Goal: Task Accomplishment & Management: Manage account settings

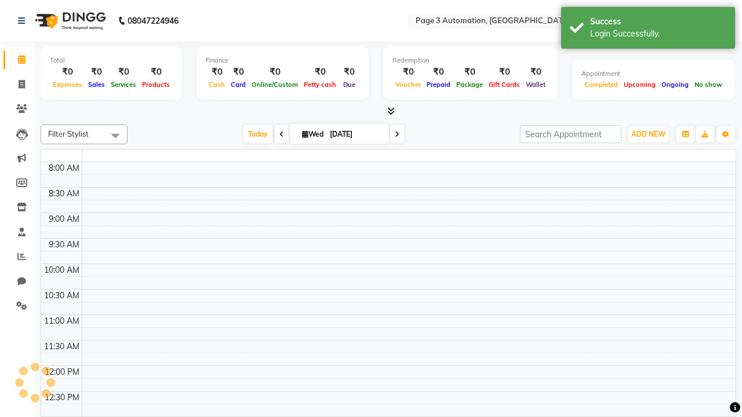
select select "en"
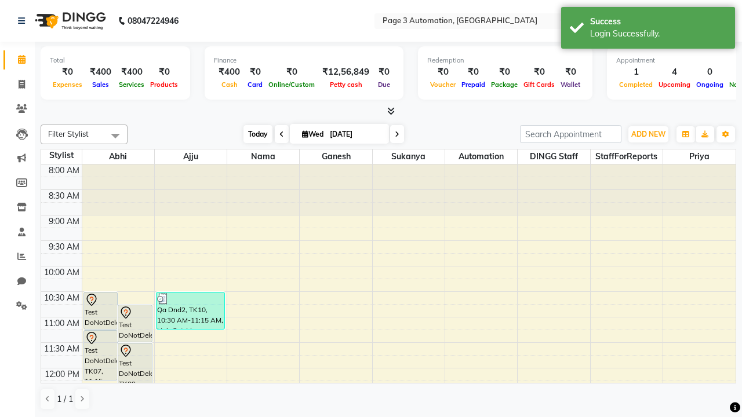
click at [252, 134] on span "Today" at bounding box center [257, 134] width 29 height 18
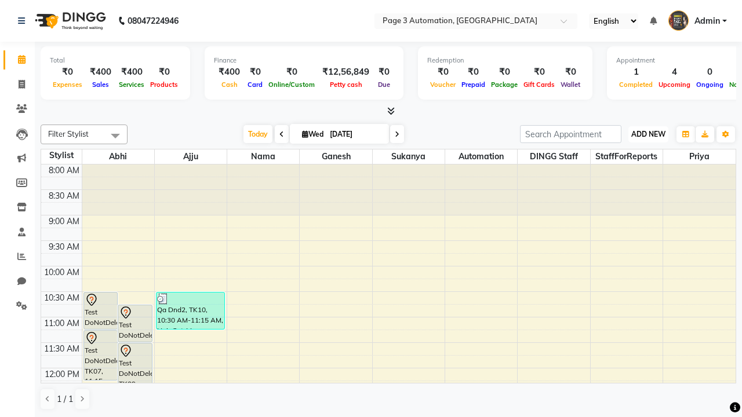
click at [648, 134] on span "ADD NEW" at bounding box center [648, 134] width 34 height 9
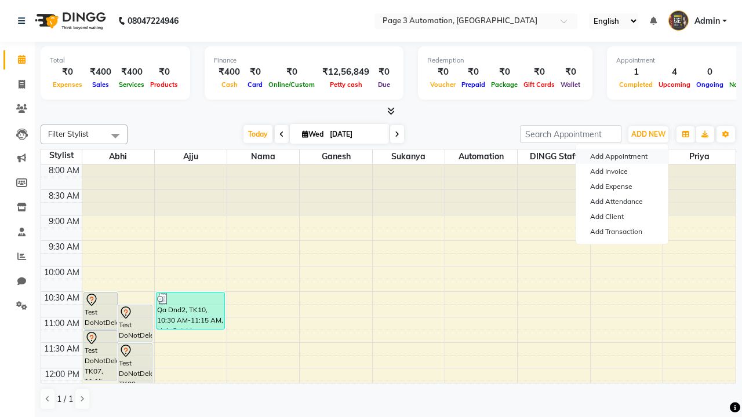
click at [622, 157] on button "Add Appointment" at bounding box center [622, 156] width 92 height 15
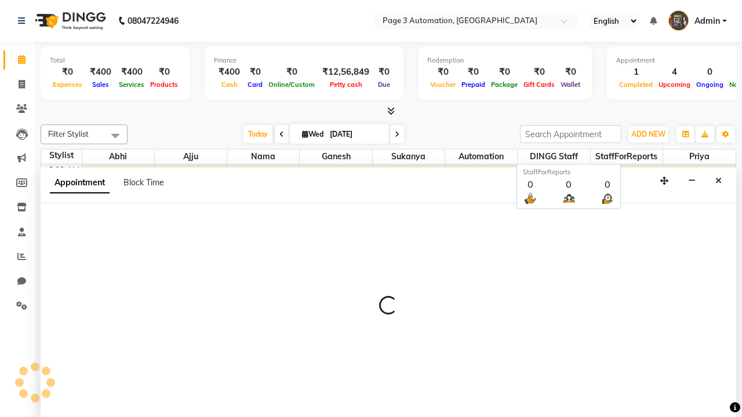
scroll to position [1, 0]
select select "tentative"
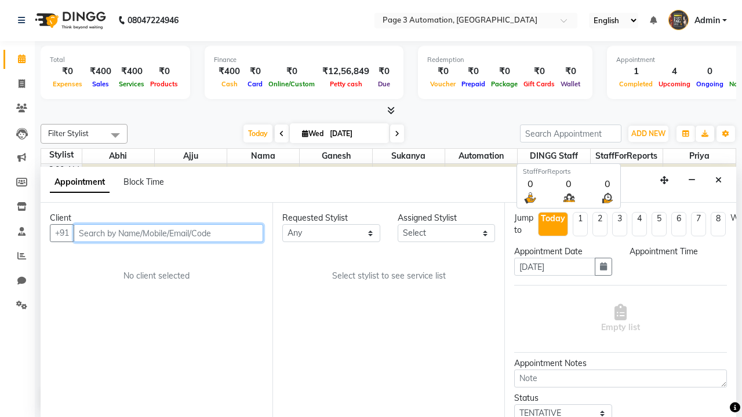
type input "8192346578"
select select "540"
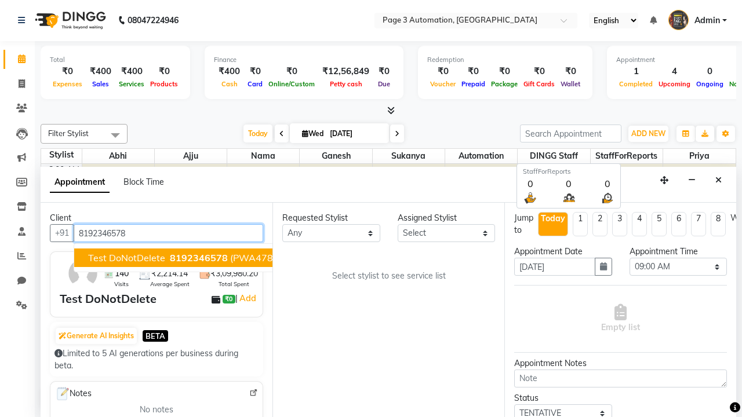
click at [170, 258] on span "8192346578" at bounding box center [199, 258] width 58 height 12
select select "711"
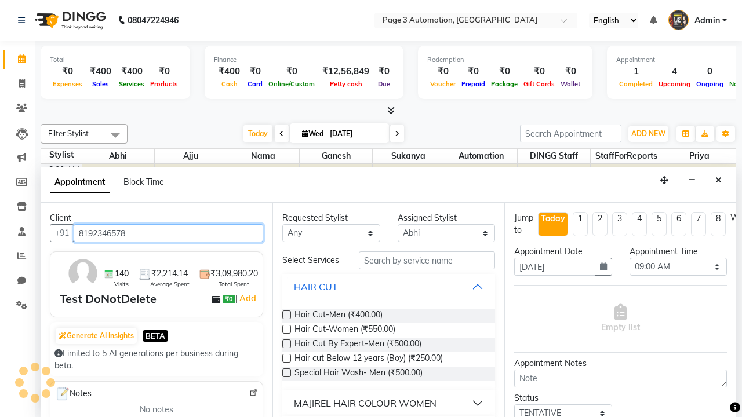
scroll to position [0, 0]
type input "8192346578"
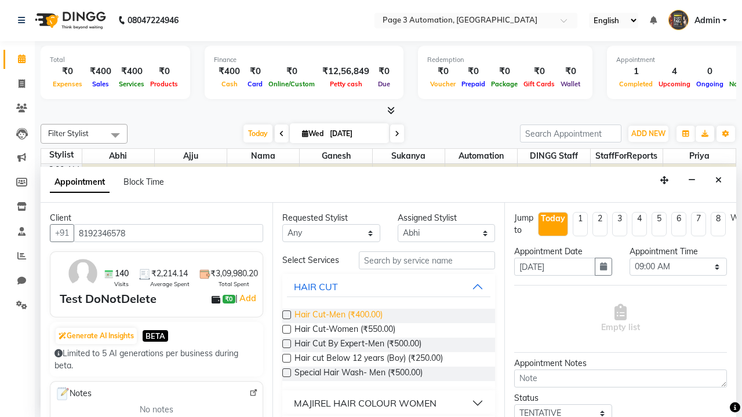
click at [338, 316] on span "Hair Cut-Men (₹400.00)" at bounding box center [338, 316] width 88 height 14
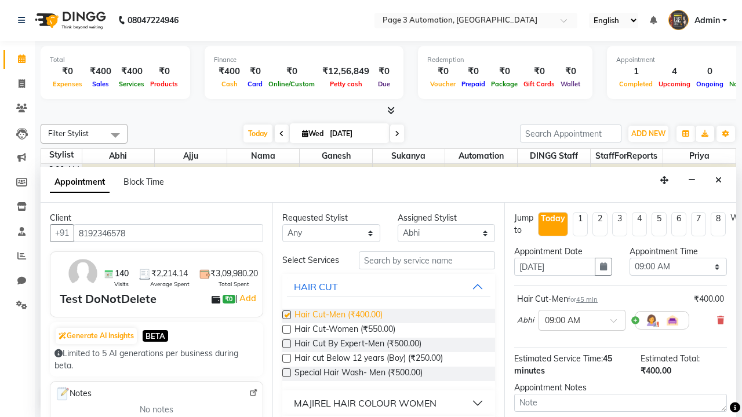
checkbox input "false"
select select "570"
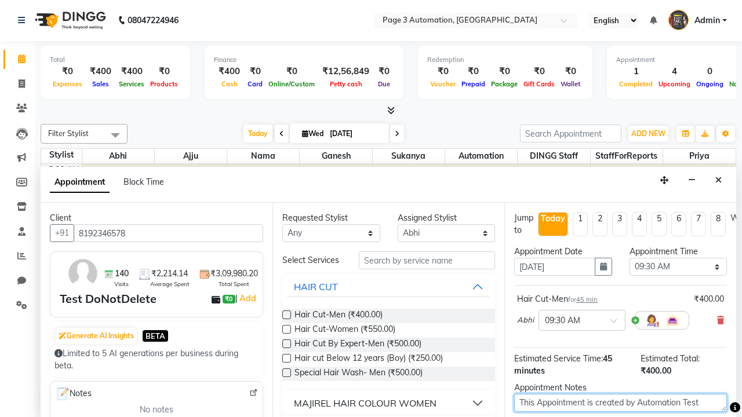
type textarea "This Appointment is created by Automation Test"
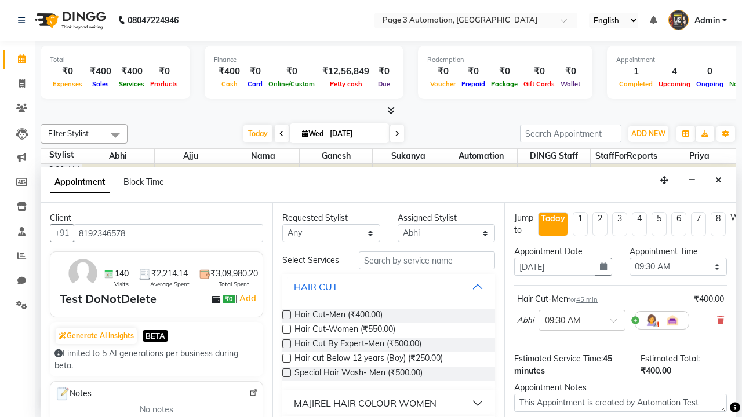
checkbox input "false"
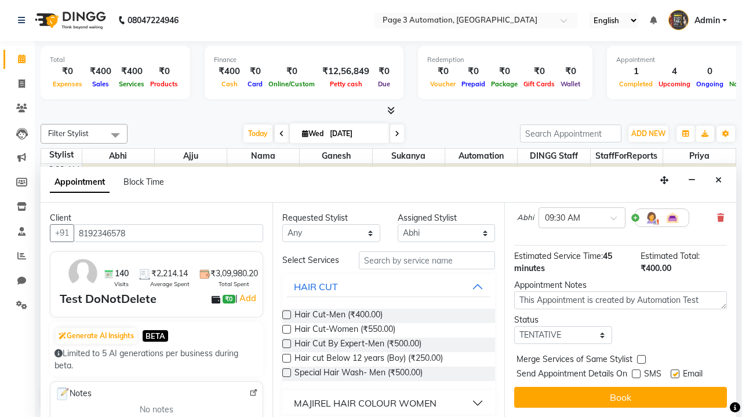
click at [675, 374] on label at bounding box center [675, 374] width 9 height 9
click at [675, 374] on input "checkbox" at bounding box center [675, 376] width 8 height 8
checkbox input "false"
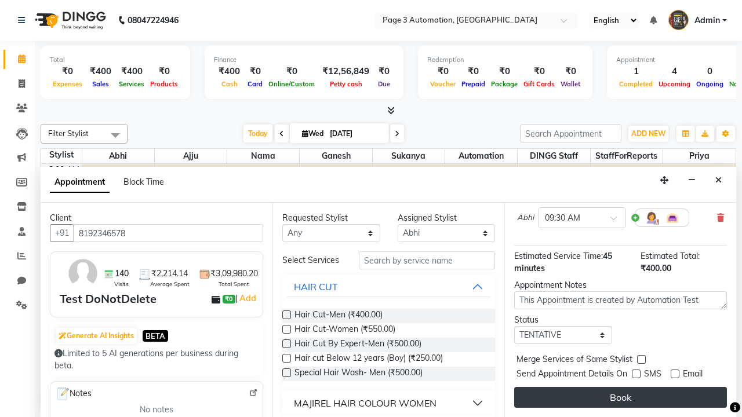
click at [620, 398] on button "Book" at bounding box center [620, 397] width 213 height 21
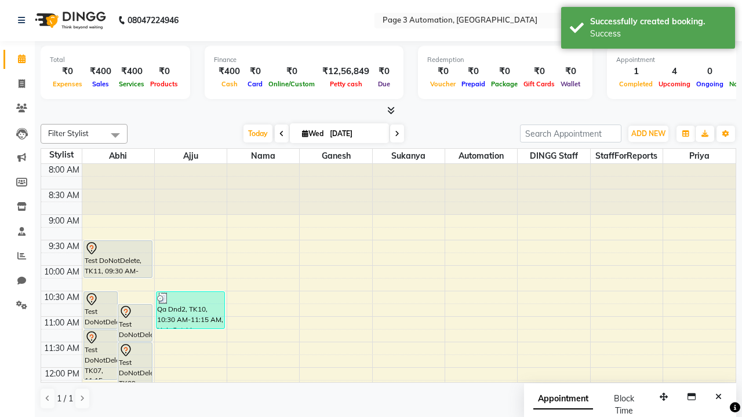
scroll to position [0, 0]
click at [648, 30] on div "Success" at bounding box center [658, 34] width 136 height 12
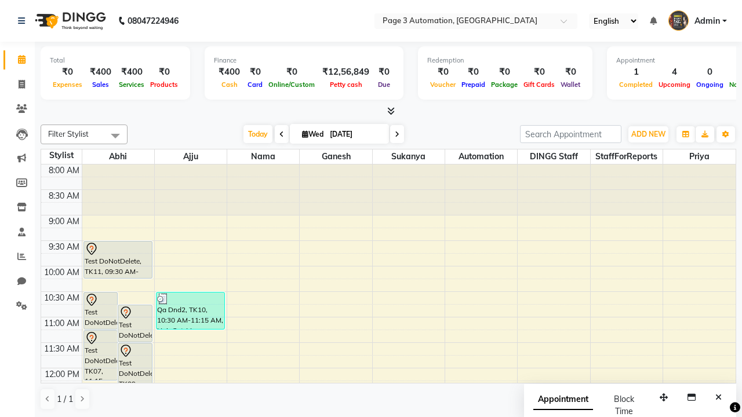
click at [115, 136] on span at bounding box center [115, 136] width 23 height 22
click at [0, 0] on div "Select All" at bounding box center [0, 0] width 0 height 0
checkbox input "true"
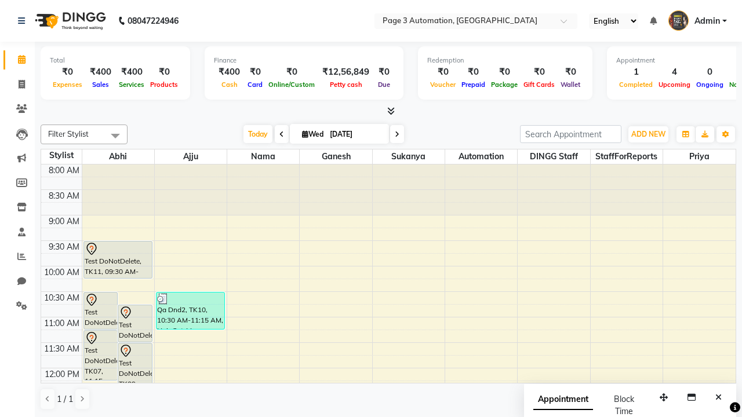
checkbox input "true"
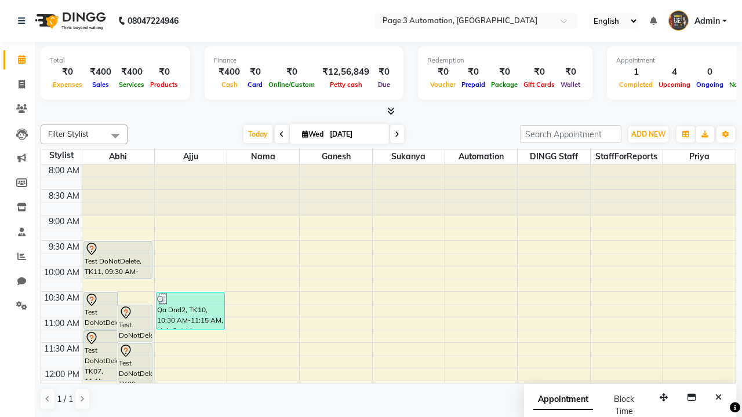
checkbox input "true"
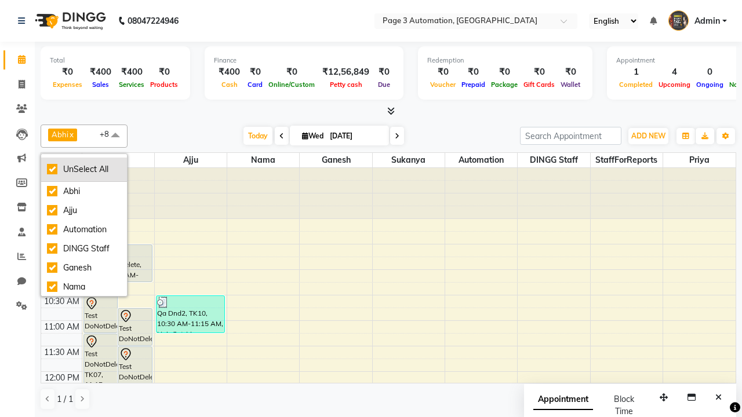
click at [84, 169] on div "UnSelect All" at bounding box center [84, 169] width 74 height 12
checkbox input "false"
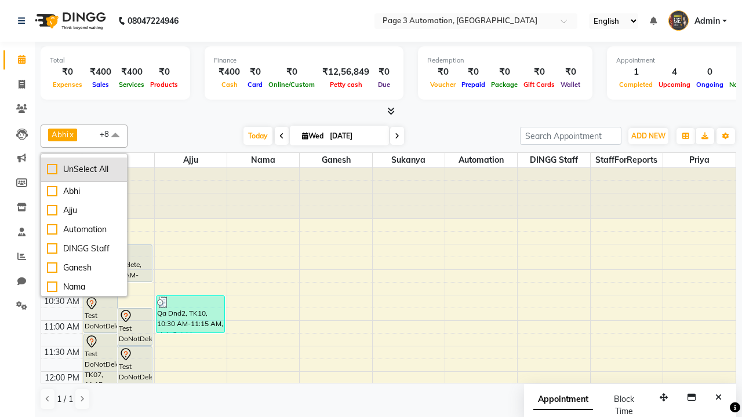
checkbox input "false"
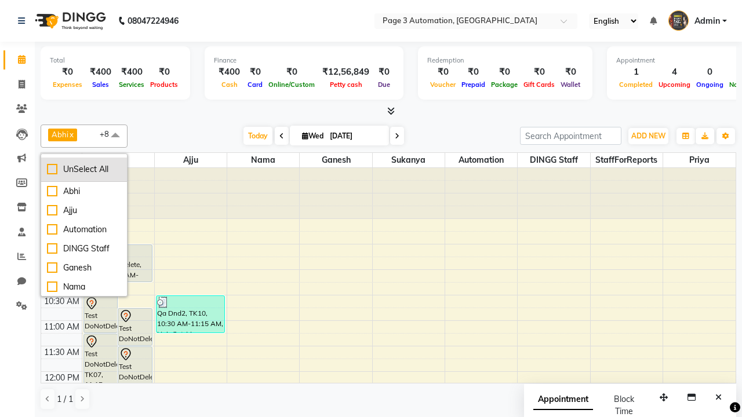
checkbox input "false"
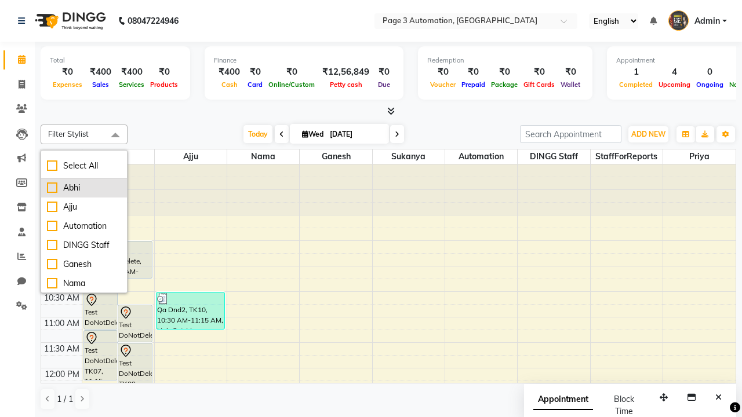
click at [84, 188] on div "Abhi" at bounding box center [84, 188] width 74 height 12
checkbox input "true"
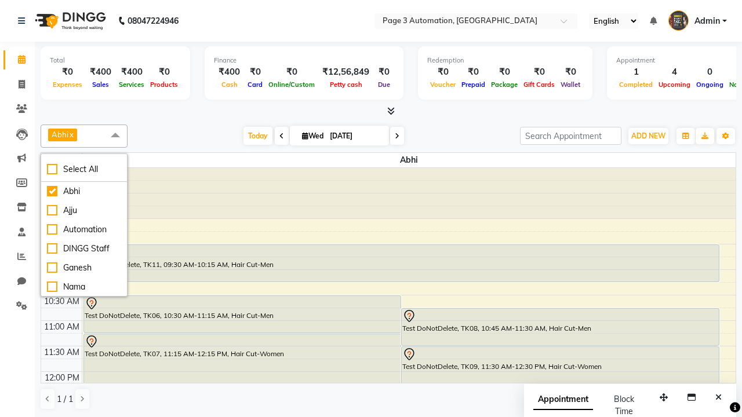
click at [115, 136] on span at bounding box center [115, 136] width 23 height 22
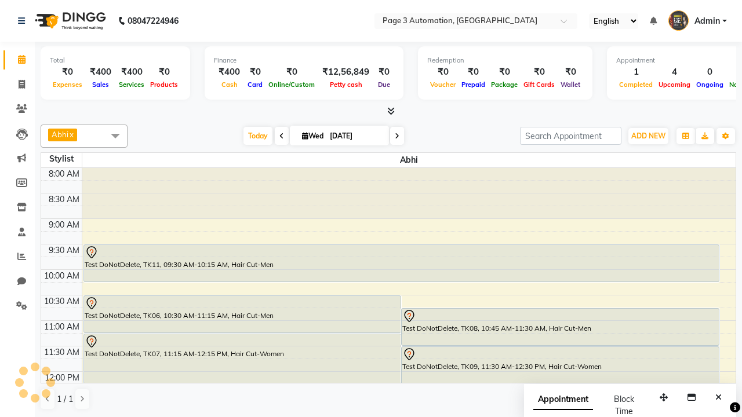
click at [401, 263] on div "Test DoNotDelete, TK11, 09:30 AM-10:15 AM, Hair Cut-Men" at bounding box center [401, 263] width 635 height 37
select select "7"
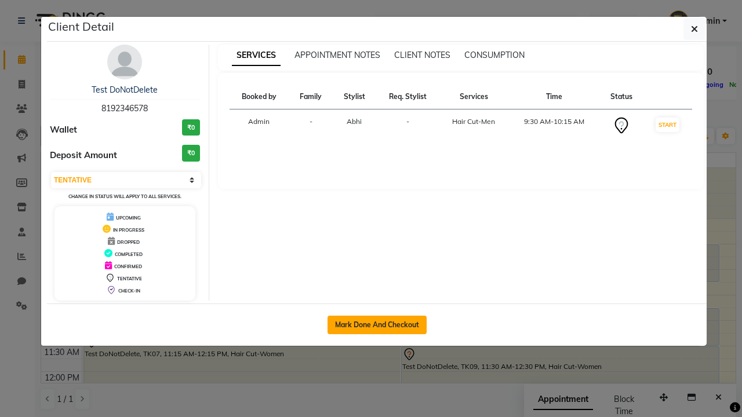
click at [377, 325] on button "Mark Done And Checkout" at bounding box center [377, 325] width 99 height 19
select select "2774"
select select "service"
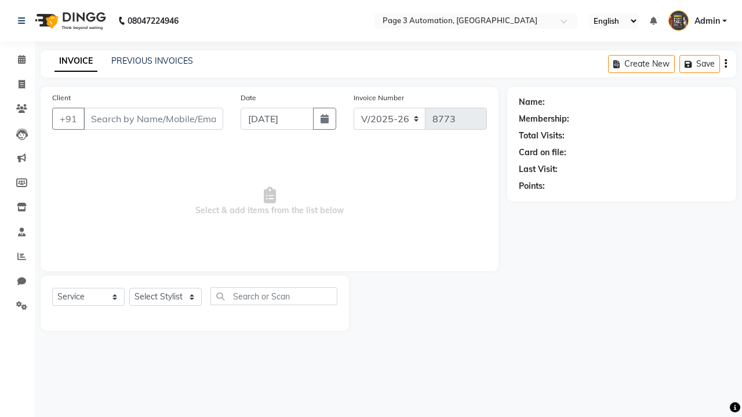
type input "8192346578"
select select "711"
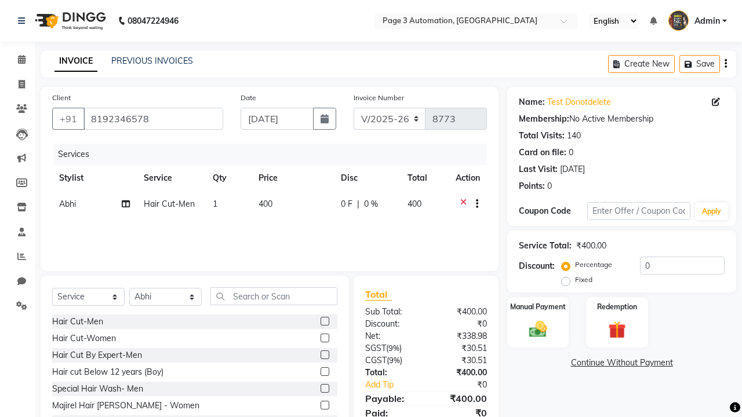
click at [67, 204] on span "Abhi" at bounding box center [67, 204] width 17 height 10
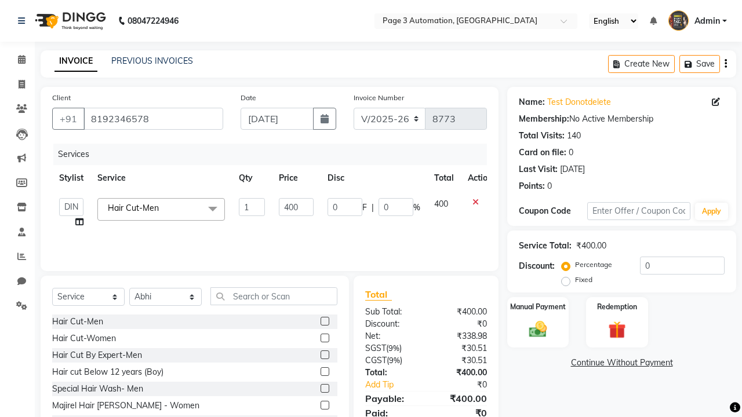
select select "77829"
click at [538, 307] on label "Manual Payment" at bounding box center [538, 306] width 58 height 11
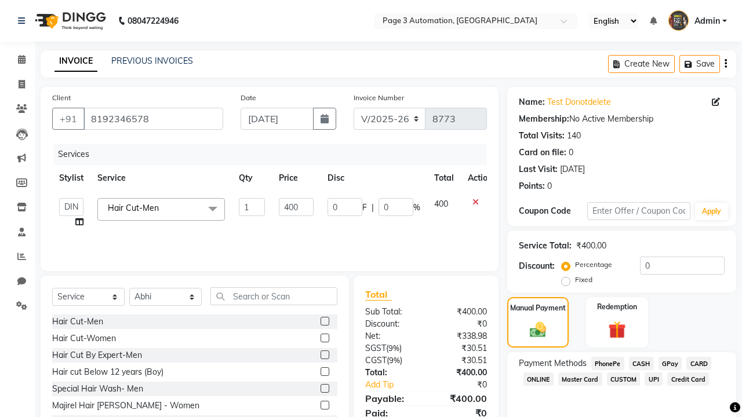
click at [641, 363] on span "CASH" at bounding box center [641, 363] width 25 height 13
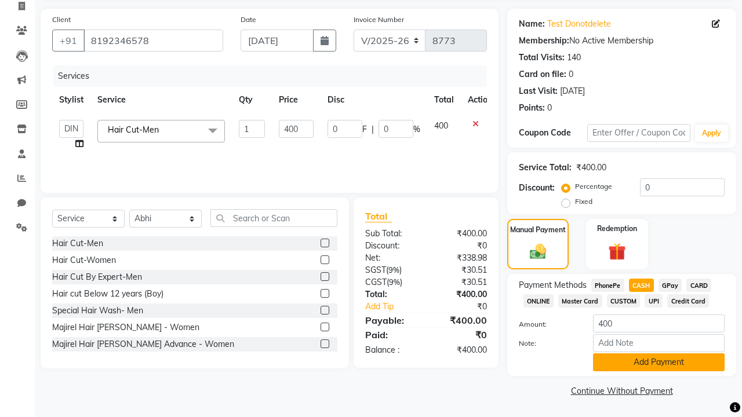
click at [659, 362] on button "Add Payment" at bounding box center [659, 363] width 132 height 18
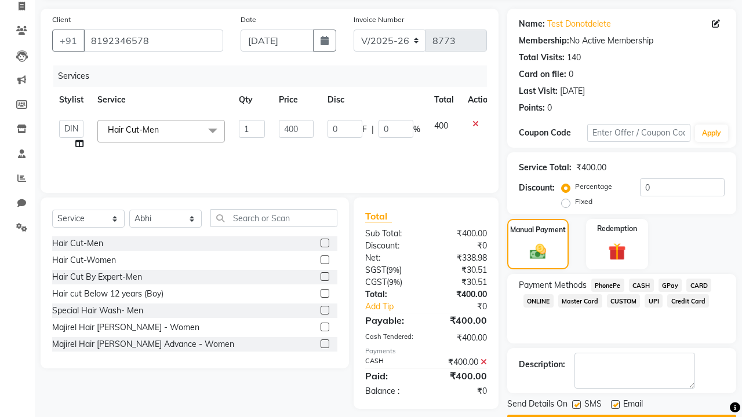
click at [576, 405] on label at bounding box center [576, 405] width 9 height 9
click at [576, 405] on input "checkbox" at bounding box center [576, 406] width 8 height 8
checkbox input "false"
click at [615, 405] on label at bounding box center [615, 405] width 9 height 9
click at [615, 405] on input "checkbox" at bounding box center [615, 406] width 8 height 8
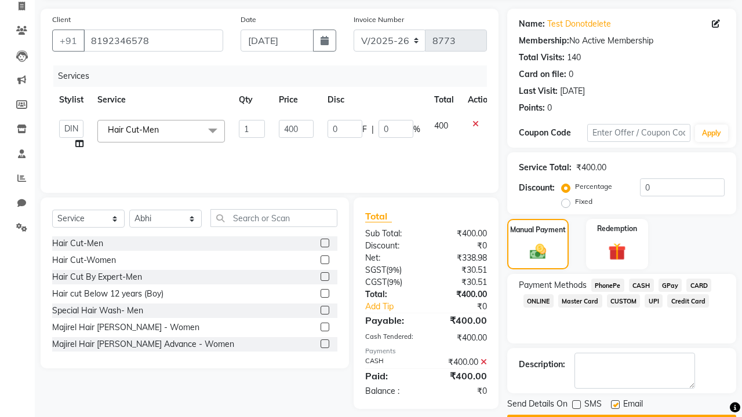
checkbox input "false"
click at [621, 415] on button "Checkout" at bounding box center [621, 424] width 229 height 18
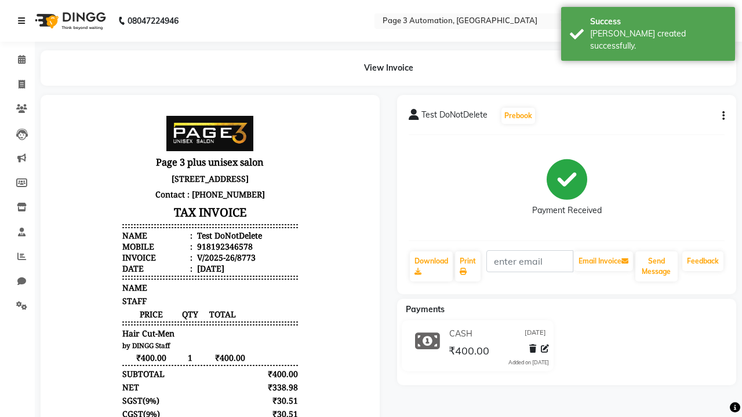
click at [648, 30] on div "[PERSON_NAME] created successfully." at bounding box center [658, 40] width 136 height 24
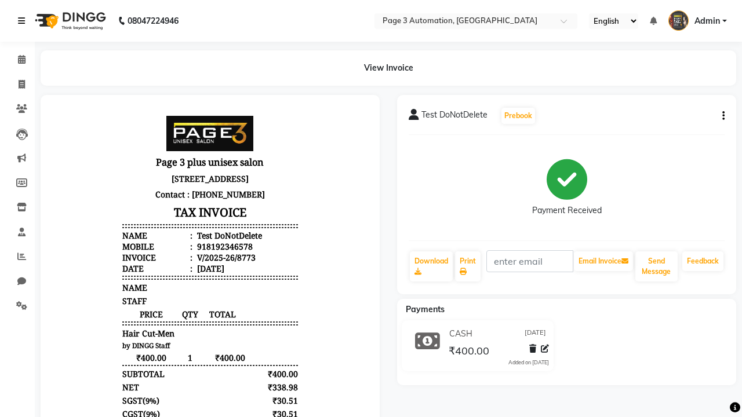
click at [24, 21] on icon at bounding box center [21, 21] width 7 height 8
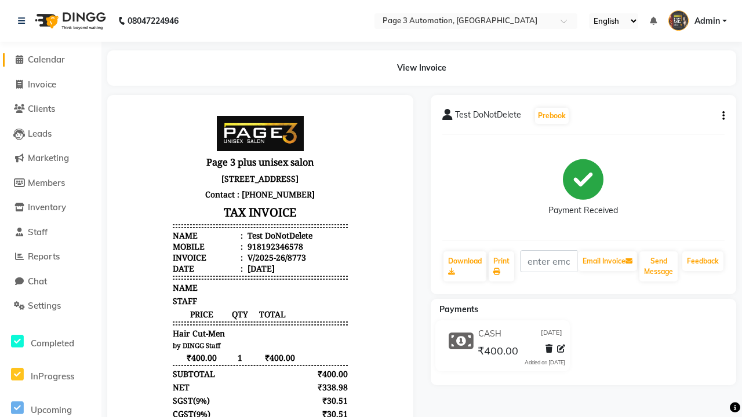
click at [50, 60] on span "Calendar" at bounding box center [46, 59] width 37 height 11
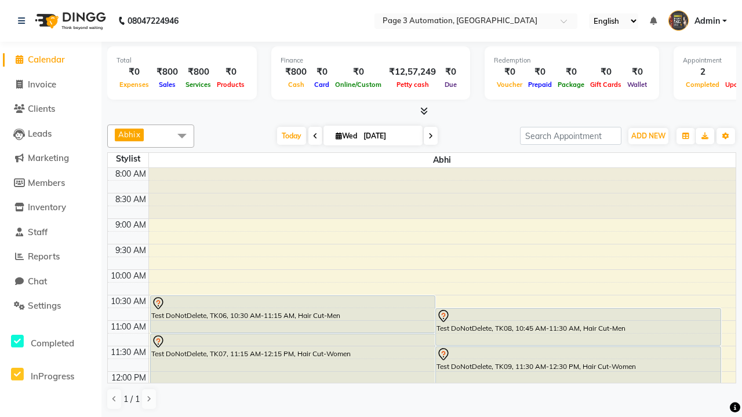
click at [182, 136] on span at bounding box center [181, 136] width 23 height 22
click at [0, 0] on div "Select All" at bounding box center [0, 0] width 0 height 0
checkbox input "true"
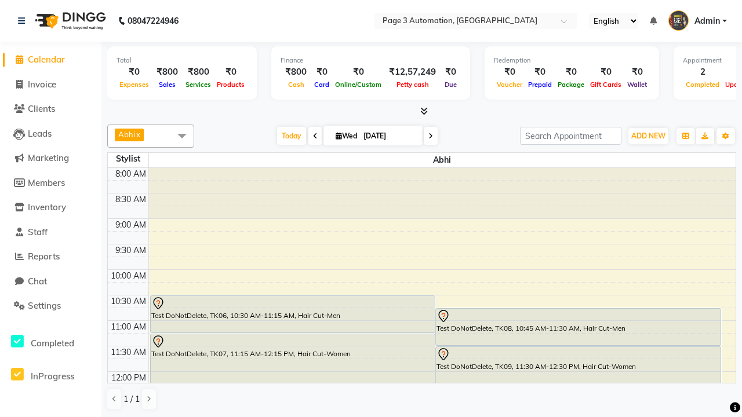
checkbox input "true"
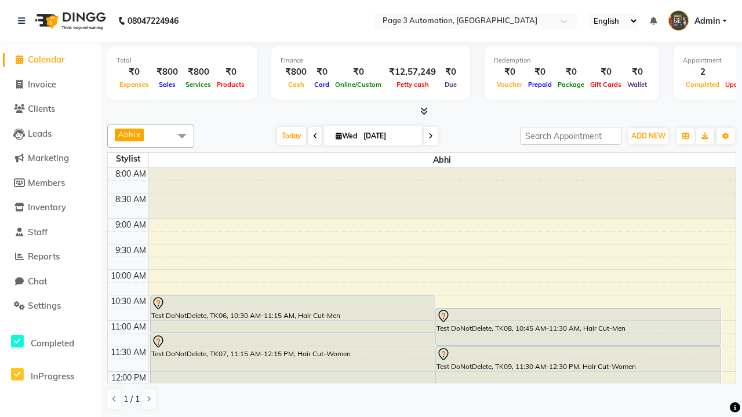
checkbox input "true"
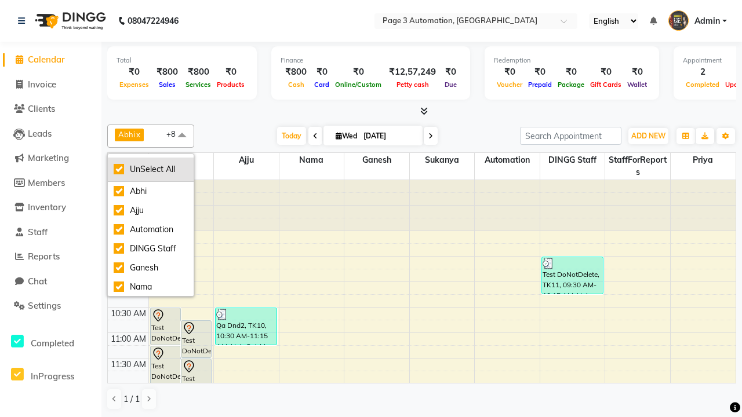
click at [151, 169] on div "UnSelect All" at bounding box center [151, 169] width 74 height 12
checkbox input "false"
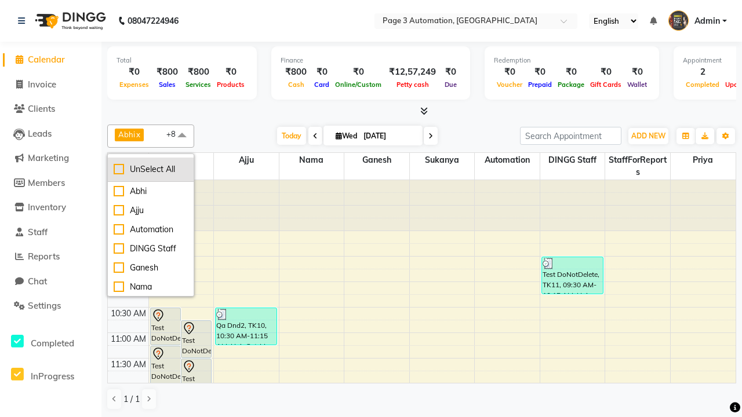
checkbox input "false"
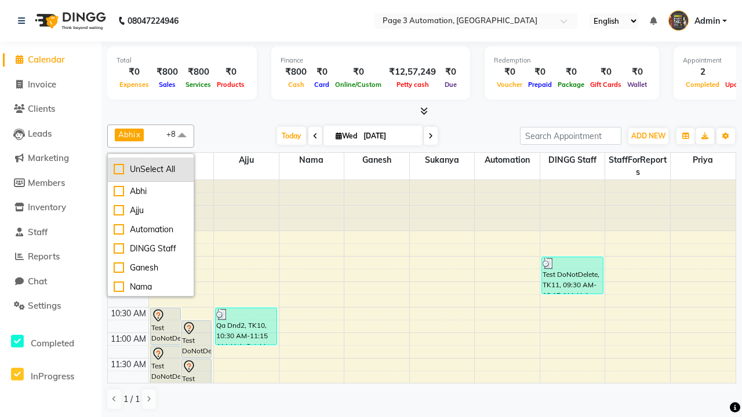
checkbox input "false"
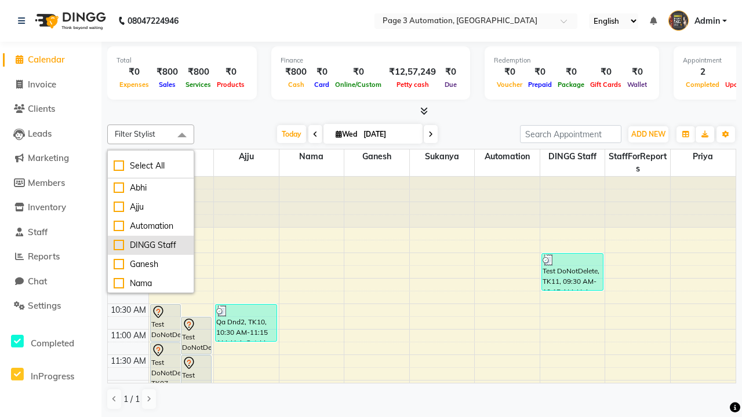
click at [151, 245] on div "DINGG Staff" at bounding box center [151, 245] width 74 height 12
checkbox input "true"
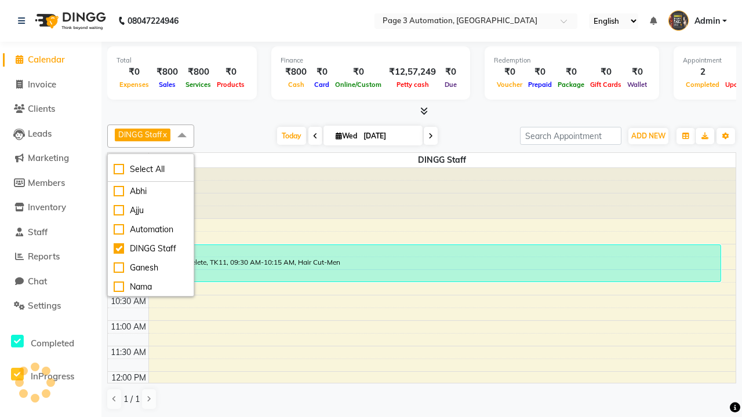
click at [182, 136] on span at bounding box center [181, 136] width 23 height 22
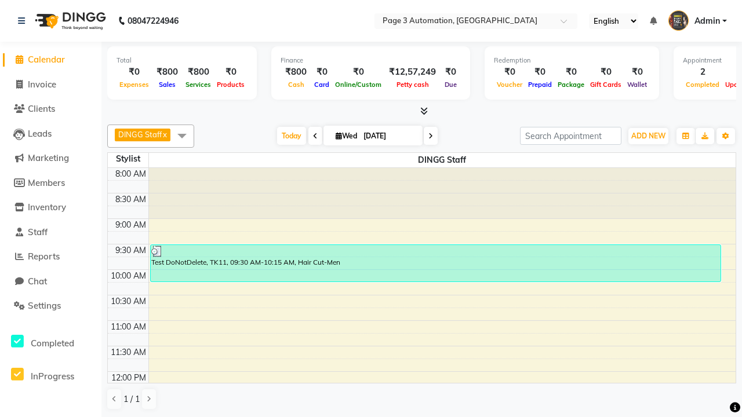
click at [435, 263] on div "Test DoNotDelete, TK11, 09:30 AM-10:15 AM, Hair Cut-Men" at bounding box center [436, 263] width 570 height 37
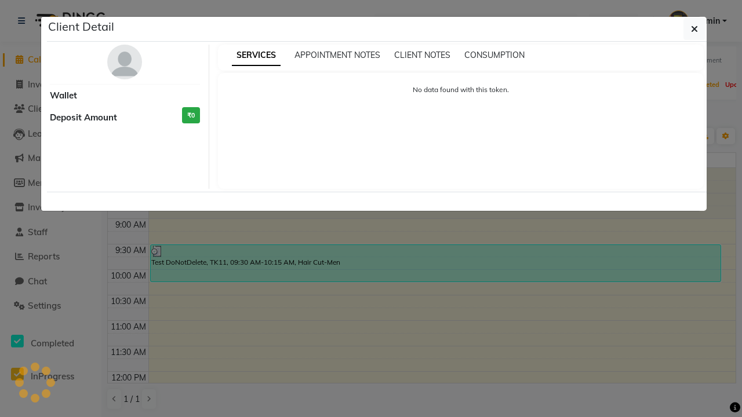
select select "3"
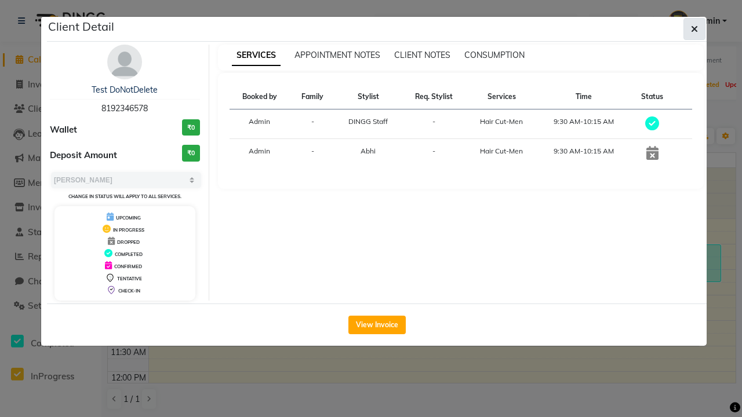
click at [694, 29] on icon "button" at bounding box center [694, 28] width 7 height 9
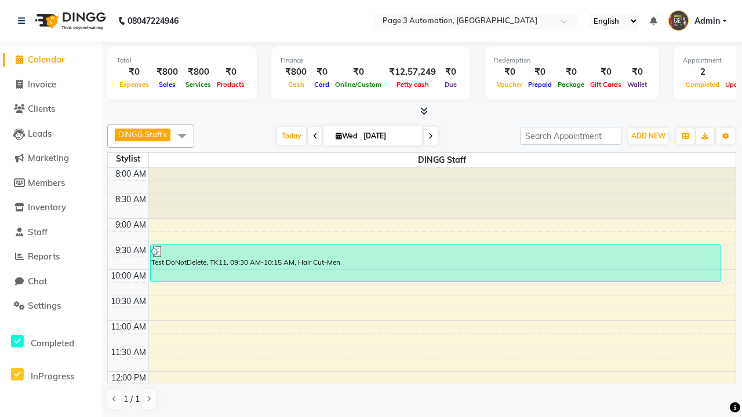
click at [182, 136] on span at bounding box center [181, 136] width 23 height 22
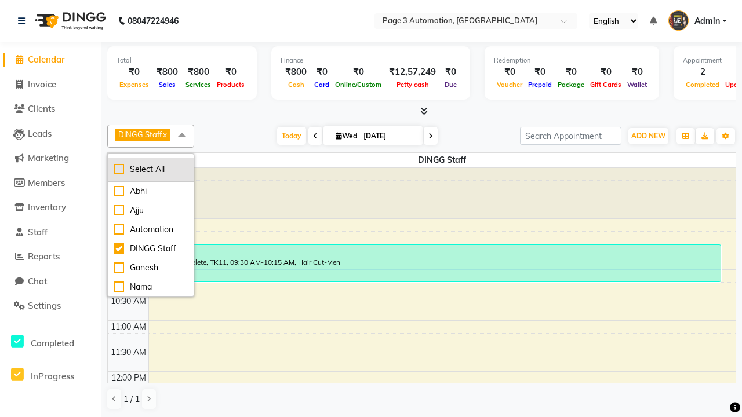
click at [151, 169] on div "Select All" at bounding box center [151, 169] width 74 height 12
checkbox input "true"
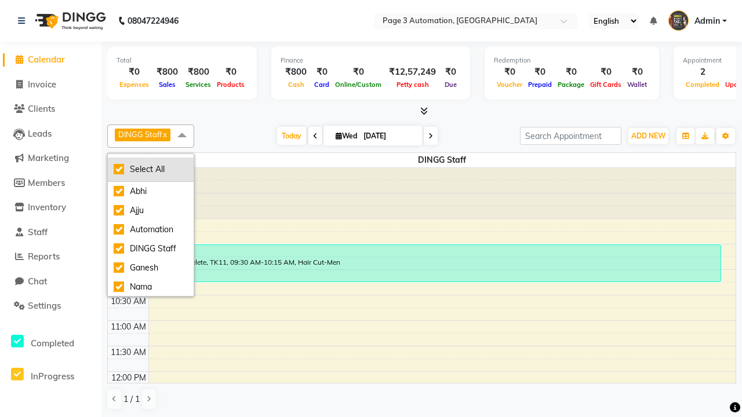
checkbox input "true"
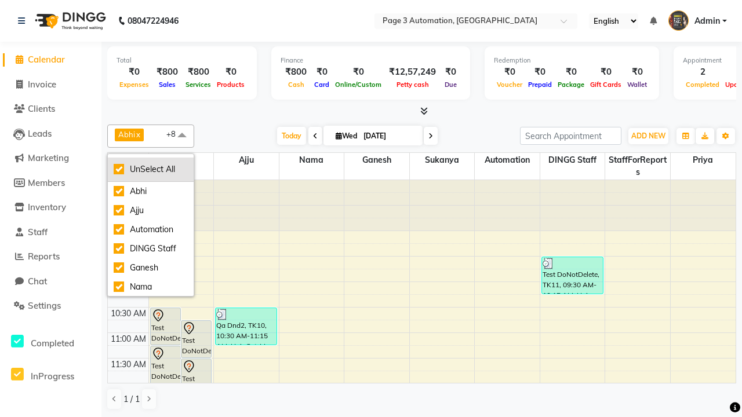
click at [151, 169] on div "UnSelect All" at bounding box center [151, 169] width 74 height 12
checkbox input "false"
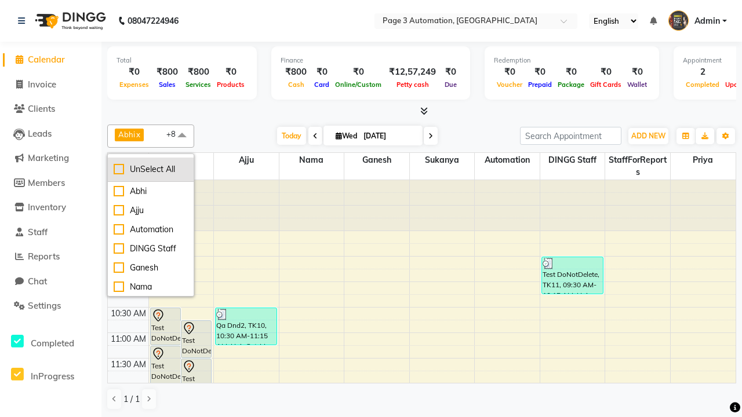
checkbox input "false"
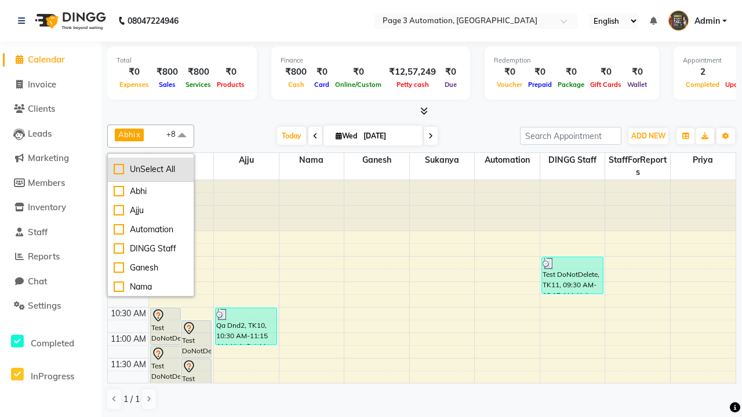
checkbox input "false"
